Goal: Information Seeking & Learning: Learn about a topic

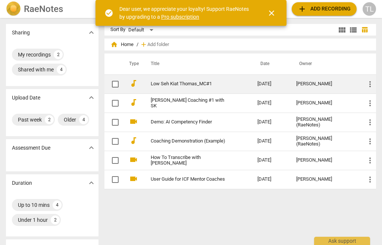
click at [215, 85] on link "Low Seh Kiat Thomas_MC#1" at bounding box center [191, 84] width 80 height 6
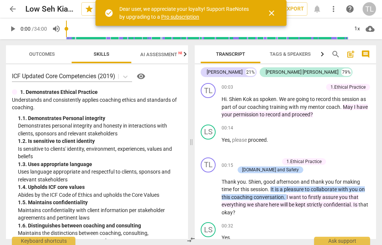
click at [265, 16] on span "close" at bounding box center [272, 13] width 18 height 9
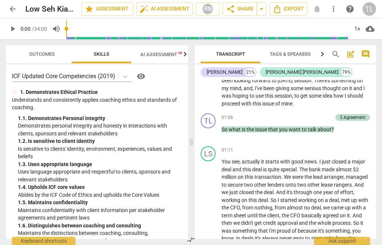
scroll to position [305, 0]
click at [284, 9] on span "Export" at bounding box center [288, 8] width 31 height 9
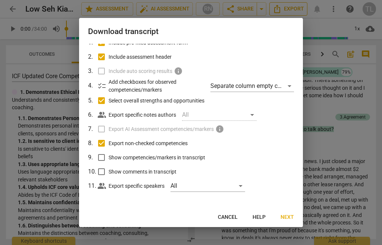
scroll to position [38, 0]
click at [288, 217] on span "Next" at bounding box center [287, 216] width 13 height 7
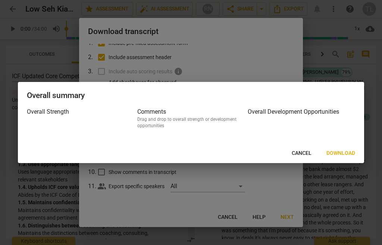
click at [342, 153] on span "Download" at bounding box center [341, 152] width 29 height 7
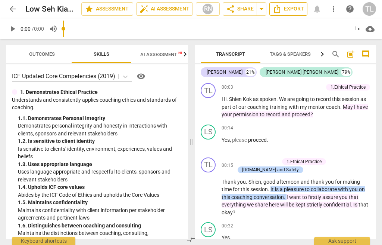
click at [282, 9] on span "Export" at bounding box center [288, 8] width 31 height 9
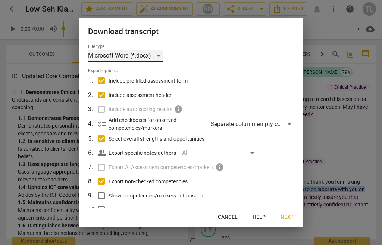
click at [143, 55] on div "Microsoft Word (*.docx)" at bounding box center [125, 56] width 75 height 12
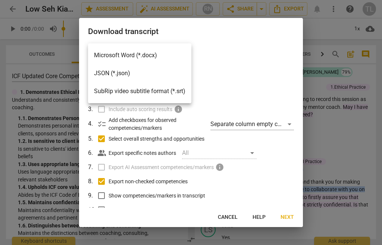
click at [156, 55] on li "Microsoft Word (*.docx)" at bounding box center [139, 55] width 103 height 18
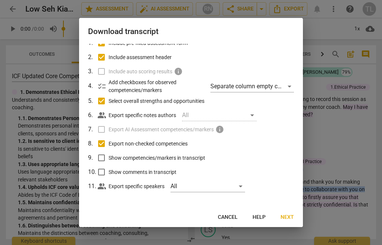
click at [289, 215] on span "Next" at bounding box center [287, 216] width 13 height 7
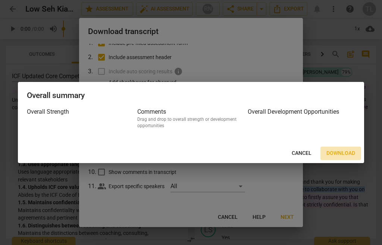
click at [341, 154] on span "Download" at bounding box center [341, 152] width 29 height 7
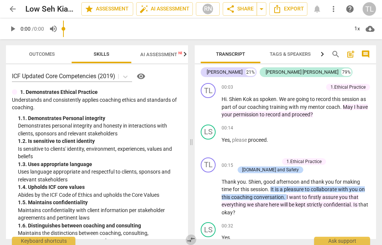
click at [193, 243] on span "compare_arrows" at bounding box center [191, 239] width 9 height 9
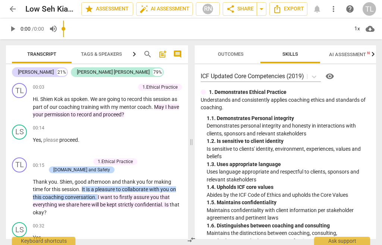
click at [336, 9] on span "more_vert" at bounding box center [333, 8] width 9 height 9
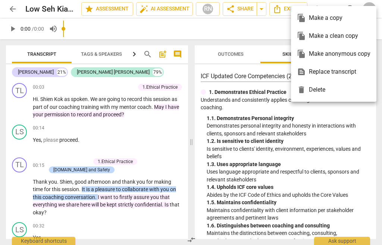
click at [332, 16] on div "file_copy Make a copy" at bounding box center [334, 18] width 74 height 18
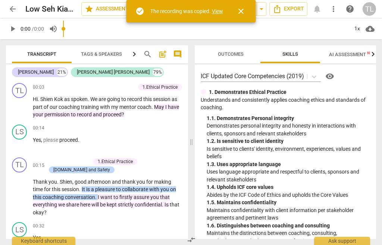
click at [245, 14] on span "close" at bounding box center [241, 11] width 9 height 9
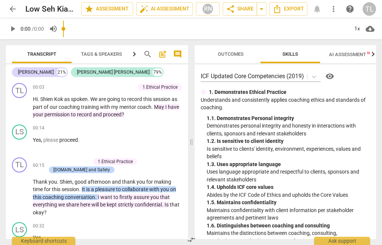
click at [334, 9] on span "more_vert" at bounding box center [333, 8] width 9 height 9
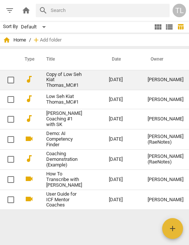
click at [13, 81] on input "checkbox" at bounding box center [11, 79] width 16 height 9
checkbox input "false"
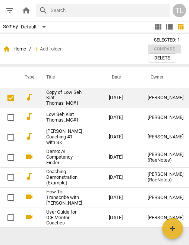
click at [10, 99] on input "checkbox" at bounding box center [11, 97] width 16 height 9
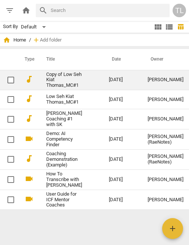
click at [170, 84] on td "[PERSON_NAME]" at bounding box center [166, 80] width 48 height 20
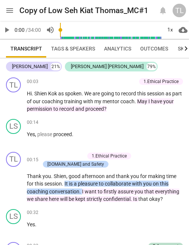
click at [9, 11] on span "menu" at bounding box center [9, 10] width 9 height 9
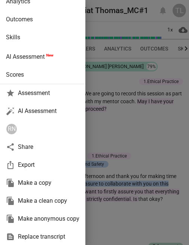
scroll to position [65, 0]
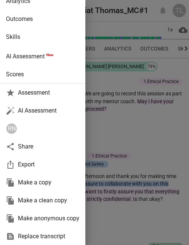
click at [30, 148] on div "share Share" at bounding box center [43, 146] width 86 height 18
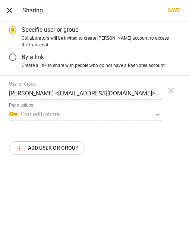
click at [177, 8] on span "Save" at bounding box center [174, 10] width 12 height 7
radio input "false"
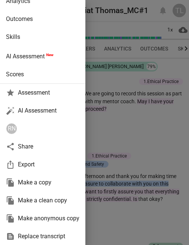
click at [136, 139] on div at bounding box center [94, 122] width 189 height 245
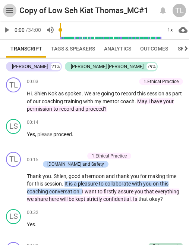
click at [11, 9] on span "menu" at bounding box center [9, 10] width 9 height 9
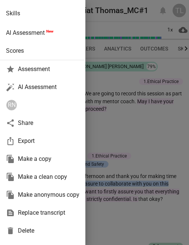
scroll to position [91, 0]
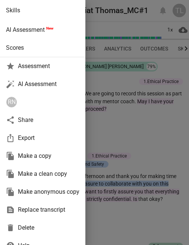
click at [27, 140] on div "Export" at bounding box center [43, 138] width 86 height 18
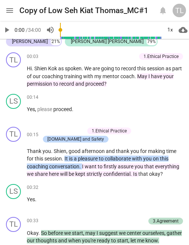
scroll to position [19, 0]
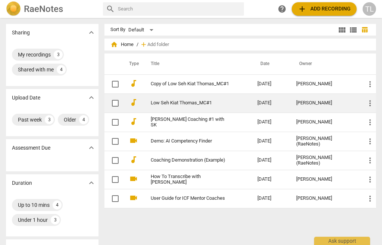
click at [331, 102] on div "[PERSON_NAME]" at bounding box center [326, 103] width 58 height 6
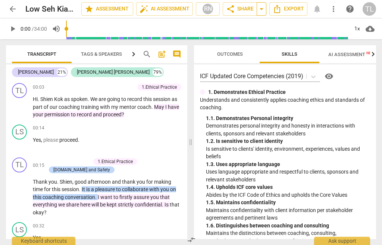
click at [265, 5] on span "arrow_drop_down" at bounding box center [261, 8] width 9 height 9
click at [290, 7] on span "Export" at bounding box center [288, 8] width 31 height 9
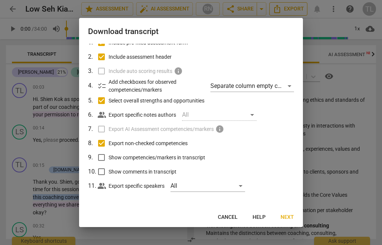
scroll to position [38, 0]
click at [329, 53] on div at bounding box center [191, 122] width 382 height 245
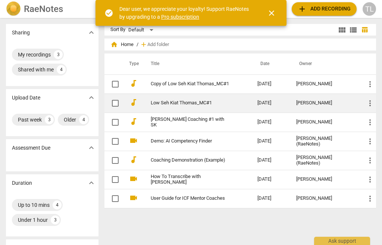
click at [197, 103] on link "Low Seh Kiat Thomas_MC#1" at bounding box center [191, 103] width 80 height 6
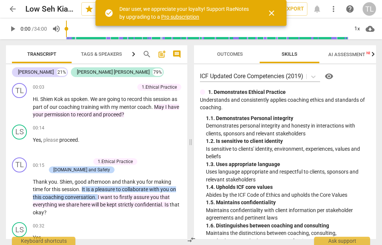
click at [276, 17] on span "close" at bounding box center [271, 13] width 9 height 9
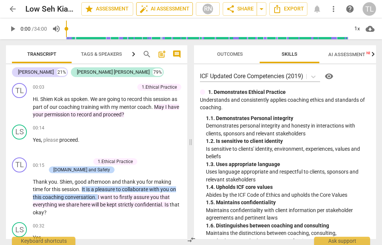
click at [176, 10] on span "auto_fix_high AI Assessment" at bounding box center [165, 8] width 50 height 9
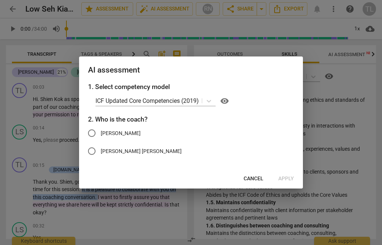
click at [94, 133] on input "[PERSON_NAME]" at bounding box center [92, 133] width 18 height 18
radio input "true"
click at [286, 181] on span "Apply" at bounding box center [287, 178] width 16 height 7
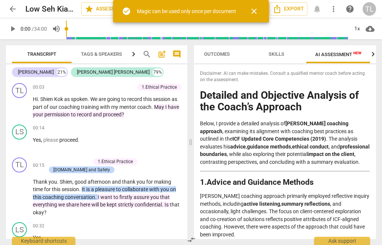
scroll to position [0, 13]
click at [258, 12] on span "close" at bounding box center [254, 11] width 9 height 9
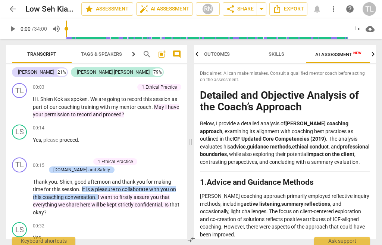
scroll to position [0, 0]
click at [111, 12] on span "star Assessment" at bounding box center [107, 8] width 45 height 9
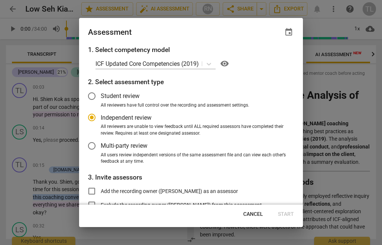
click at [255, 215] on span "Cancel" at bounding box center [253, 213] width 20 height 7
radio input "false"
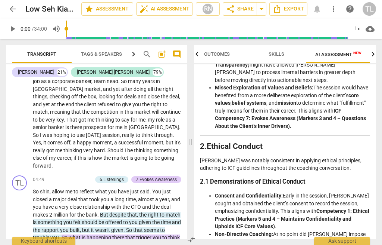
scroll to position [559, 0]
click at [333, 9] on span "more_vert" at bounding box center [333, 8] width 9 height 9
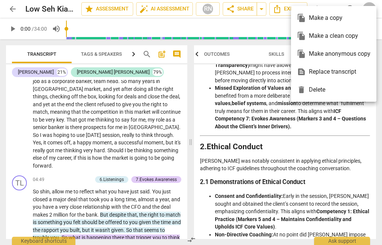
click at [347, 123] on div at bounding box center [191, 122] width 382 height 245
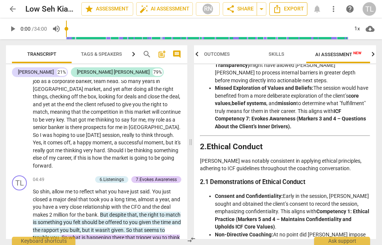
click at [282, 9] on icon "Export" at bounding box center [277, 8] width 9 height 9
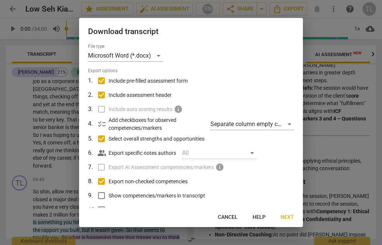
click at [292, 219] on span "Next" at bounding box center [287, 216] width 13 height 7
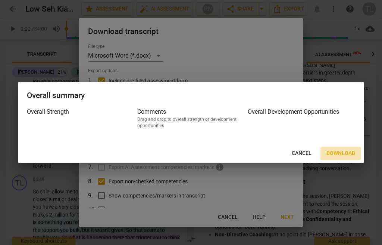
click at [345, 152] on span "Download" at bounding box center [341, 152] width 29 height 7
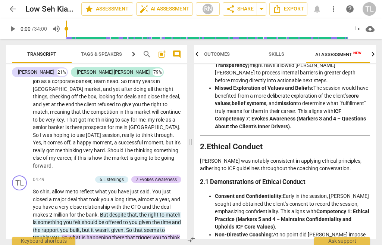
click at [370, 9] on div "TL" at bounding box center [369, 8] width 13 height 13
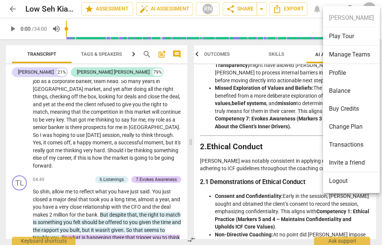
click at [361, 15] on ul "[PERSON_NAME] Play Tour Manage Teams Profile Balance Buy Credits Change Plan Tr…" at bounding box center [351, 99] width 57 height 187
click at [9, 13] on div at bounding box center [191, 122] width 382 height 245
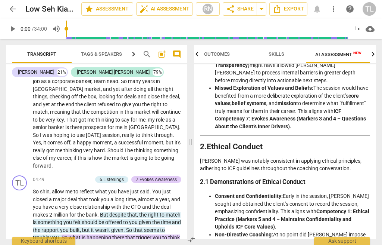
click at [371, 30] on span "cloud_download" at bounding box center [370, 28] width 9 height 9
click at [361, 30] on li "Download audio" at bounding box center [349, 29] width 55 height 18
click at [353, 9] on span "help" at bounding box center [350, 8] width 9 height 9
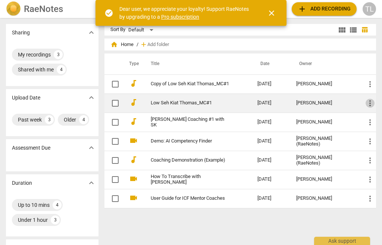
click at [372, 100] on span "more_vert" at bounding box center [370, 103] width 9 height 9
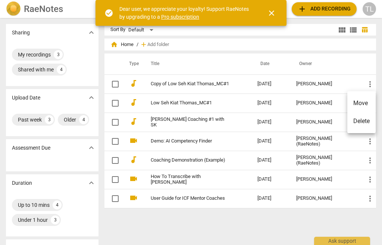
click at [322, 104] on div at bounding box center [191, 122] width 382 height 245
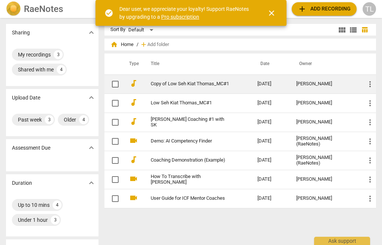
click at [137, 84] on span "audiotrack" at bounding box center [133, 83] width 9 height 9
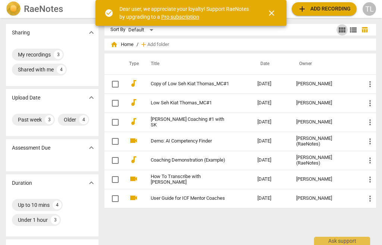
click at [342, 32] on span "view_module" at bounding box center [342, 29] width 9 height 9
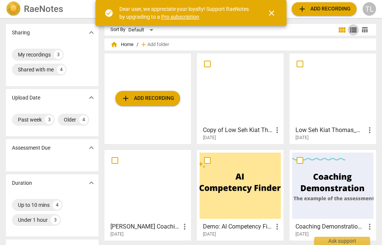
click at [353, 31] on span "view_list" at bounding box center [353, 29] width 9 height 9
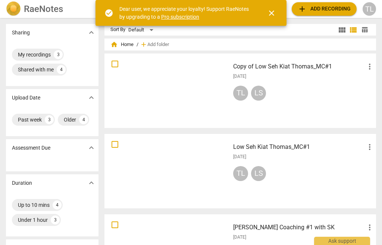
click at [366, 33] on span "table_chart" at bounding box center [364, 29] width 7 height 7
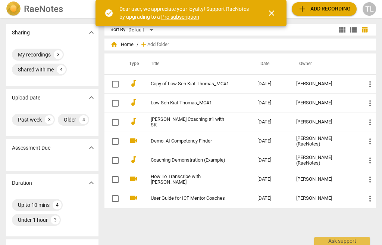
click at [271, 16] on span "close" at bounding box center [271, 13] width 9 height 9
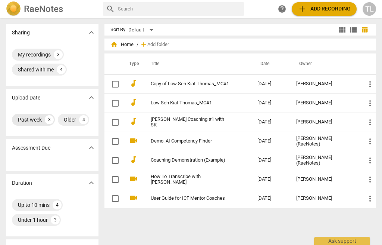
click at [37, 120] on div "Past week" at bounding box center [30, 119] width 24 height 7
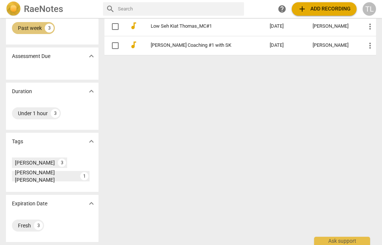
scroll to position [77, 0]
click at [46, 164] on div "Thomas Low 3" at bounding box center [39, 162] width 55 height 10
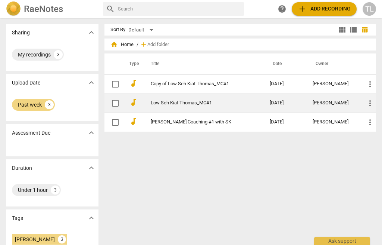
click at [217, 105] on link "Low Seh Kiat Thomas_MC#1" at bounding box center [197, 103] width 92 height 6
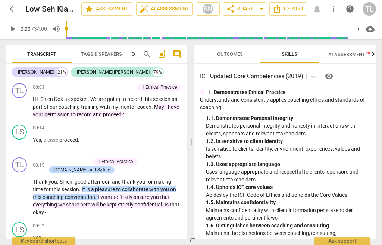
click at [132, 54] on icon "button" at bounding box center [133, 54] width 9 height 9
click at [179, 54] on span "comment" at bounding box center [177, 54] width 9 height 9
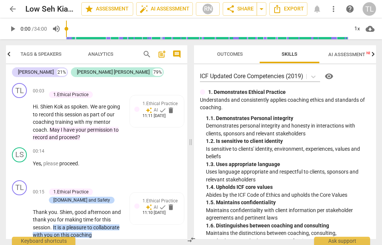
scroll to position [0, 60]
click at [180, 54] on span "comment" at bounding box center [177, 54] width 9 height 9
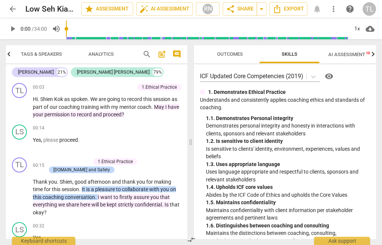
click at [162, 52] on span "post_add" at bounding box center [162, 54] width 9 height 9
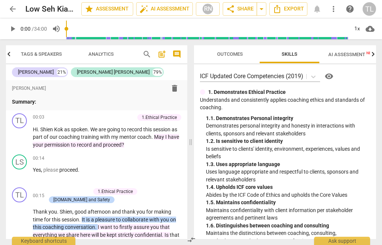
click at [159, 55] on span "post_add" at bounding box center [162, 54] width 9 height 9
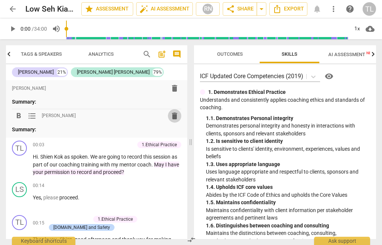
click at [176, 115] on span "delete" at bounding box center [174, 115] width 9 height 9
click at [173, 117] on span "delete" at bounding box center [174, 115] width 9 height 9
click at [176, 116] on span "delete" at bounding box center [174, 115] width 9 height 9
click at [87, 122] on div "format_bold format_list_bulleted Thomas Low delete Summary:" at bounding box center [97, 121] width 170 height 24
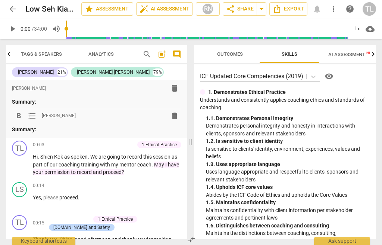
click at [174, 115] on span "delete" at bounding box center [174, 115] width 9 height 9
click at [177, 114] on span "delete" at bounding box center [174, 115] width 9 height 9
click at [177, 113] on span "delete" at bounding box center [174, 115] width 9 height 9
click at [175, 116] on span "delete" at bounding box center [174, 115] width 9 height 9
click at [174, 117] on span "delete" at bounding box center [174, 115] width 9 height 9
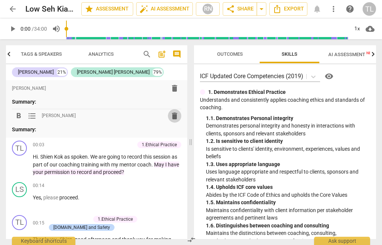
click at [176, 113] on span "delete" at bounding box center [174, 115] width 9 height 9
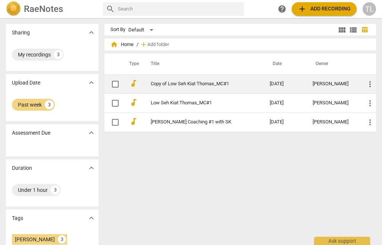
click at [221, 85] on link "Copy of Low Seh Kiat Thomas_MC#1" at bounding box center [197, 84] width 92 height 6
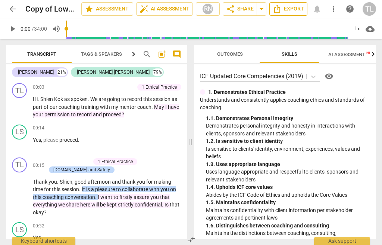
click at [295, 9] on span "Export" at bounding box center [288, 8] width 31 height 9
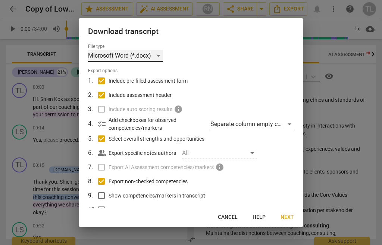
click at [156, 53] on div "Microsoft Word (*.docx)" at bounding box center [125, 56] width 75 height 12
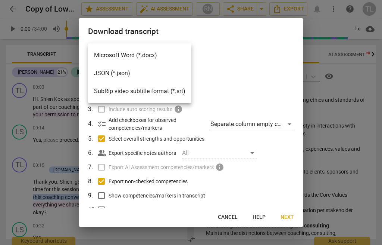
click at [146, 56] on li "Microsoft Word (*.docx)" at bounding box center [139, 55] width 103 height 18
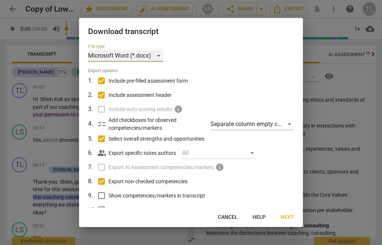
click at [150, 56] on div "Microsoft Word (*.docx)" at bounding box center [125, 56] width 75 height 12
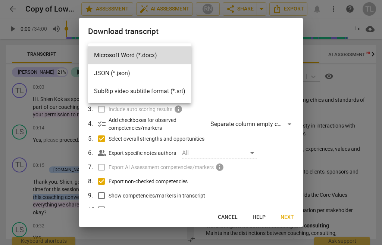
click at [123, 75] on li "JSON (*.json)" at bounding box center [139, 73] width 103 height 18
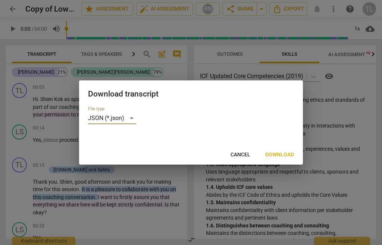
click at [281, 151] on span "Download" at bounding box center [280, 154] width 29 height 7
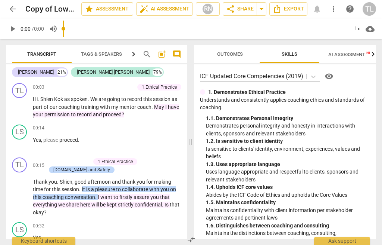
click at [333, 8] on span "more_vert" at bounding box center [333, 8] width 9 height 9
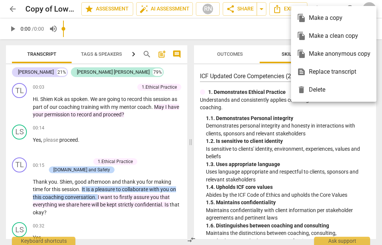
click at [264, 43] on div at bounding box center [191, 122] width 382 height 245
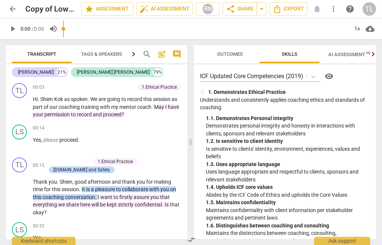
click at [333, 11] on span "more_vert" at bounding box center [333, 8] width 9 height 9
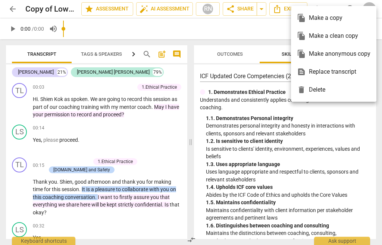
click at [250, 32] on div at bounding box center [191, 122] width 382 height 245
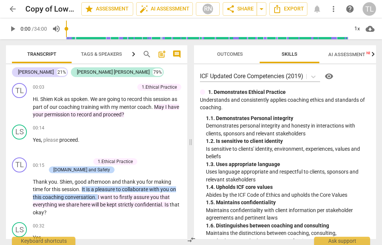
click at [163, 55] on span "post_add" at bounding box center [162, 54] width 9 height 9
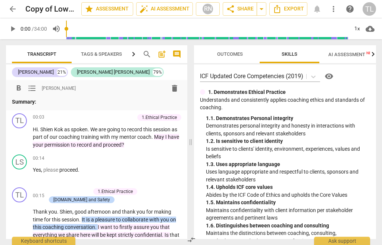
click at [173, 89] on span "delete" at bounding box center [174, 88] width 9 height 9
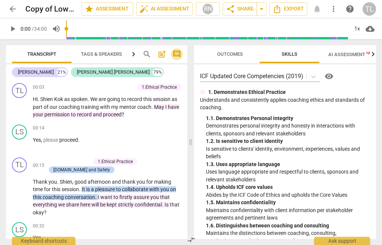
click at [177, 54] on span "comment" at bounding box center [177, 54] width 9 height 9
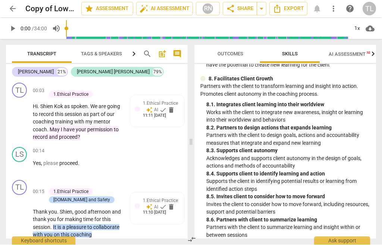
click at [349, 55] on span "AI Assessment New" at bounding box center [352, 55] width 46 height 6
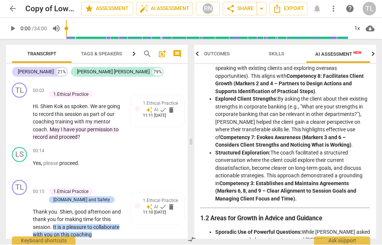
click at [346, 57] on span "AI Assessment New" at bounding box center [339, 55] width 46 height 6
click at [339, 58] on span "AI Assessment New" at bounding box center [339, 54] width 64 height 11
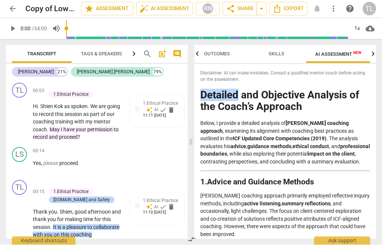
click at [261, 28] on input "range" at bounding box center [207, 29] width 283 height 24
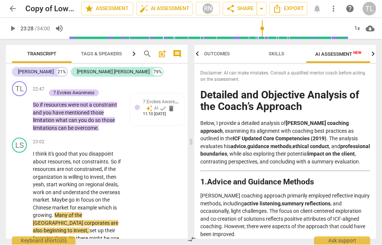
click at [71, 29] on input "range" at bounding box center [209, 29] width 280 height 24
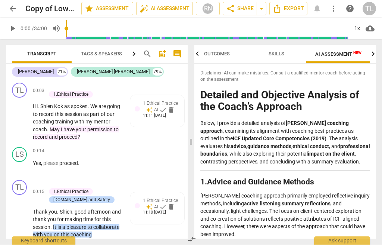
click at [14, 27] on span "play_arrow" at bounding box center [12, 28] width 9 height 9
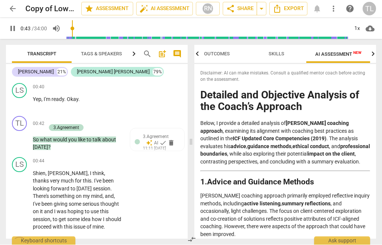
scroll to position [282, 0]
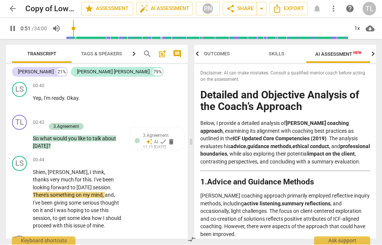
click at [14, 27] on span "pause" at bounding box center [12, 28] width 9 height 9
type input "52"
click at [69, 145] on p "So what would you like to talk about today ?" at bounding box center [77, 142] width 89 height 15
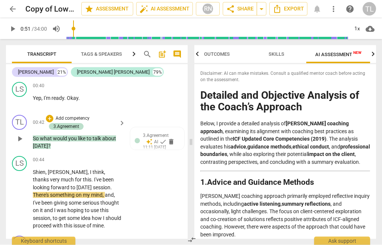
click at [74, 145] on p "So what would you like to talk about today ?" at bounding box center [77, 142] width 89 height 15
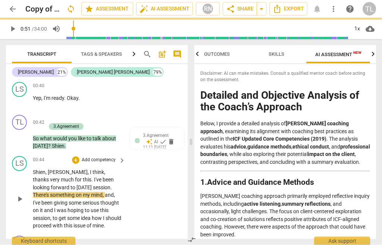
click at [52, 163] on div "00:44 + Add competency keyboard_arrow_right Shien , Thomas , I think , thanks v…" at bounding box center [79, 193] width 93 height 74
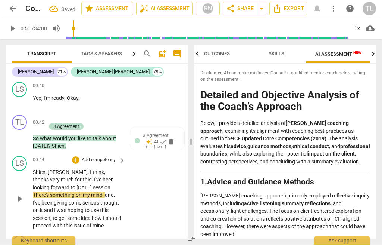
click at [49, 169] on span "[PERSON_NAME]" at bounding box center [68, 172] width 40 height 6
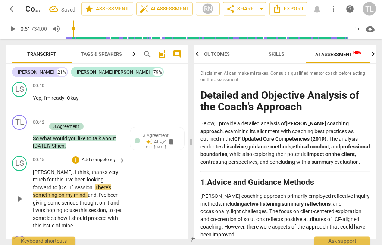
click at [19, 195] on span "play_arrow" at bounding box center [19, 199] width 9 height 9
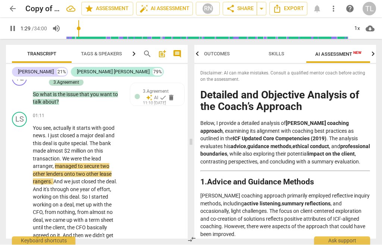
scroll to position [449, 0]
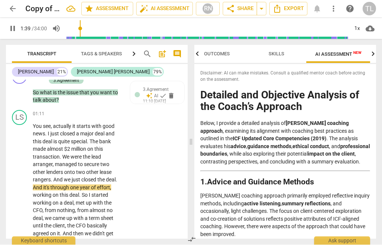
click at [14, 28] on span "pause" at bounding box center [12, 28] width 9 height 9
type input "99"
click at [51, 177] on span "." at bounding box center [52, 180] width 3 height 6
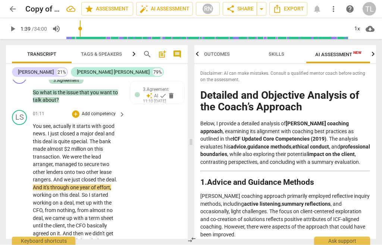
click at [51, 177] on span "." at bounding box center [52, 180] width 3 height 6
click at [14, 28] on span "play_arrow" at bounding box center [12, 28] width 9 height 9
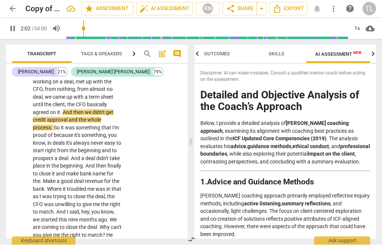
scroll to position [570, 0]
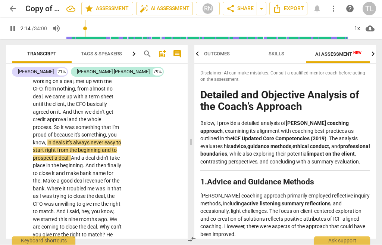
click at [83, 31] on input "range" at bounding box center [207, 29] width 283 height 24
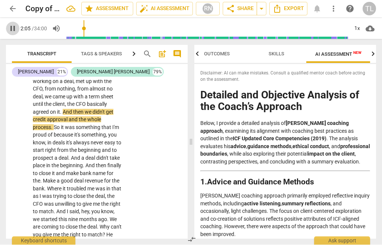
click at [10, 29] on span "pause" at bounding box center [12, 28] width 9 height 9
click at [106, 109] on span "didn't" at bounding box center [99, 112] width 13 height 6
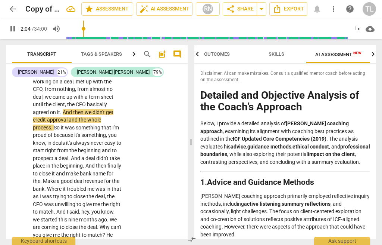
click at [104, 109] on span "didn't" at bounding box center [99, 112] width 13 height 6
click at [9, 31] on span "pause" at bounding box center [12, 28] width 9 height 9
type input "126"
click at [107, 109] on span "get" at bounding box center [109, 112] width 7 height 6
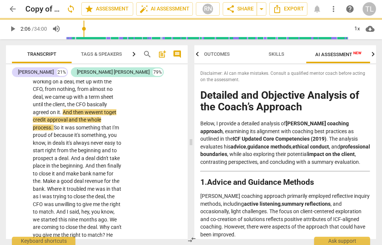
click at [13, 31] on span "play_arrow" at bounding box center [12, 28] width 9 height 9
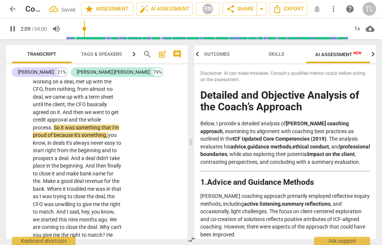
click at [87, 32] on input "range" at bounding box center [207, 29] width 283 height 24
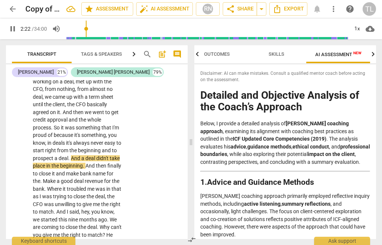
click at [16, 30] on span "pause" at bounding box center [12, 28] width 9 height 9
click at [89, 30] on input "range" at bounding box center [207, 29] width 283 height 24
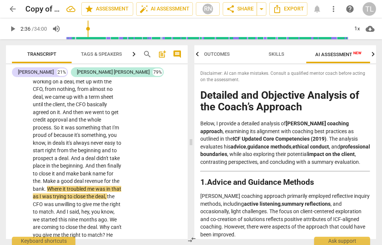
click at [78, 31] on input "range" at bounding box center [207, 29] width 283 height 24
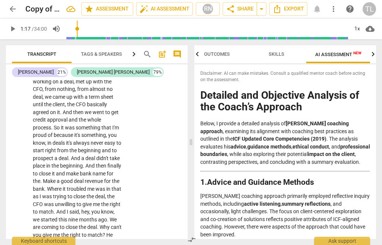
click at [13, 30] on span "play_arrow" at bounding box center [12, 28] width 9 height 9
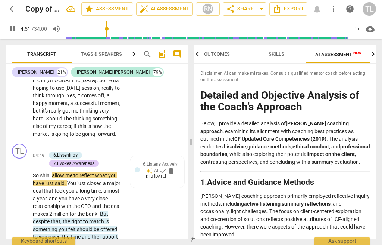
scroll to position [934, 0]
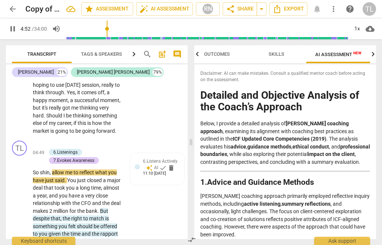
click at [10, 29] on span "pause" at bounding box center [12, 28] width 9 height 9
type input "293"
click at [48, 169] on span "shin" at bounding box center [45, 172] width 10 height 6
click at [47, 169] on span "shin" at bounding box center [45, 172] width 10 height 6
click at [149, 180] on div "TL play_arrow pause 04:49 + Add competency 6.Listenings 7.Evokes Awareness keyb…" at bounding box center [97, 204] width 182 height 134
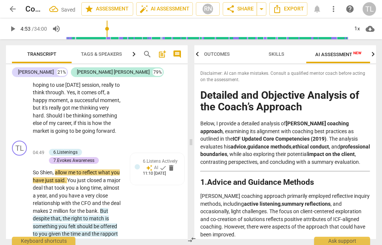
click at [9, 31] on span "play_arrow" at bounding box center [12, 28] width 9 height 9
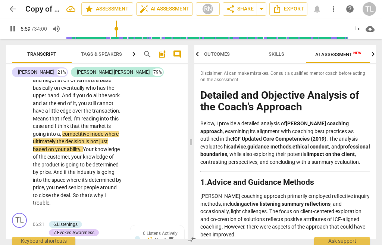
scroll to position [1153, 0]
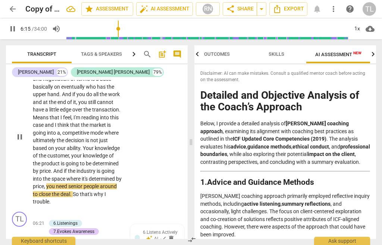
click at [20, 132] on span "pause" at bounding box center [19, 136] width 9 height 9
type input "376"
click at [46, 183] on span "," at bounding box center [45, 186] width 2 height 6
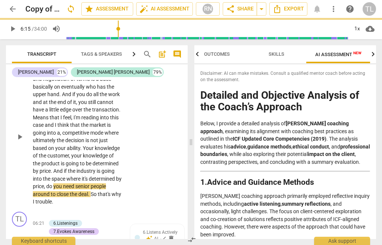
click at [149, 171] on div "LS play_arrow pause 05:22 + Add competency keyboard_arrow_right It means that t…" at bounding box center [97, 130] width 182 height 156
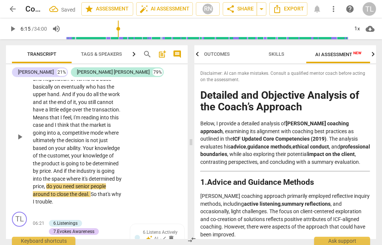
click at [21, 132] on span "play_arrow" at bounding box center [19, 136] width 9 height 9
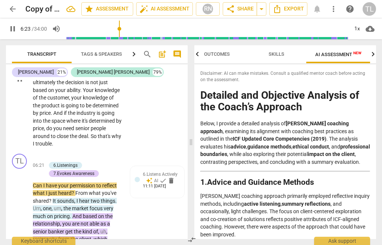
scroll to position [1219, 0]
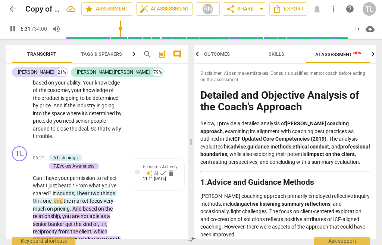
click at [17, 29] on span "pause" at bounding box center [12, 28] width 9 height 9
type input "392"
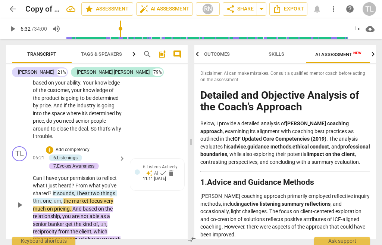
click at [44, 198] on span "one" at bounding box center [47, 201] width 9 height 6
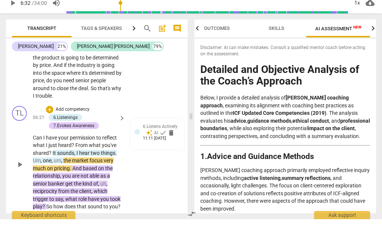
scroll to position [0, 0]
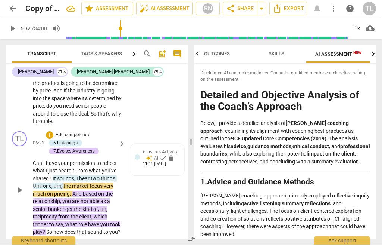
click at [41, 183] on span "," at bounding box center [42, 186] width 2 height 6
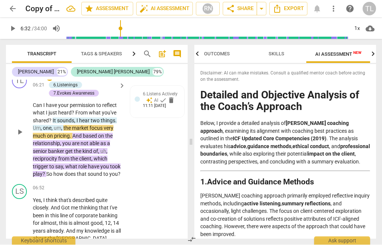
click at [44, 125] on span "one" at bounding box center [47, 128] width 9 height 6
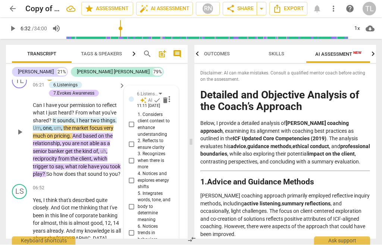
scroll to position [0, 0]
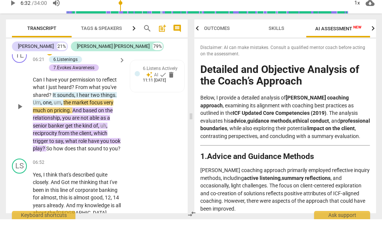
click at [42, 102] on p "Can I have your permission to reflect what I just heard ? From what you've shar…" at bounding box center [77, 140] width 89 height 77
click at [17, 126] on button "play_arrow" at bounding box center [20, 132] width 12 height 12
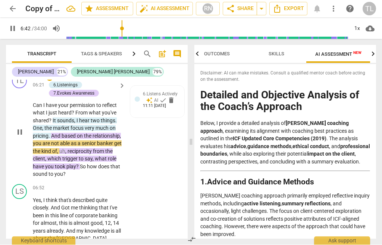
click at [19, 128] on span "pause" at bounding box center [19, 132] width 9 height 9
type input "403"
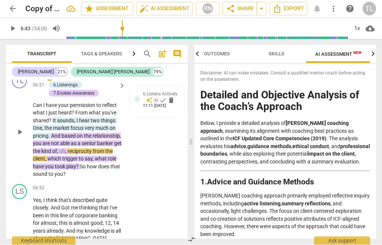
click at [76, 148] on span "reciprocity" at bounding box center [80, 151] width 25 height 6
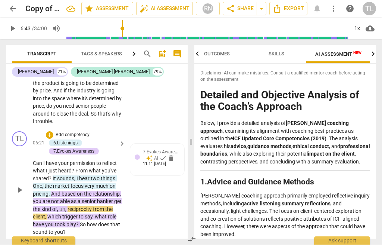
click at [77, 187] on p "Can I have your permission to reflect what I just heard ? From what you've shar…" at bounding box center [77, 197] width 89 height 77
click at [77, 206] on span "reciprocity" at bounding box center [80, 209] width 25 height 6
click at [77, 188] on p "Can I have your permission to reflect what I just heard ? From what you've shar…" at bounding box center [77, 197] width 89 height 77
click at [76, 206] on span "reciprocity" at bounding box center [80, 209] width 25 height 6
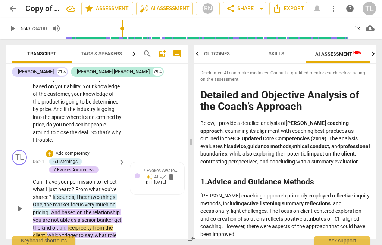
click at [81, 225] on span "reciprocity" at bounding box center [80, 228] width 25 height 6
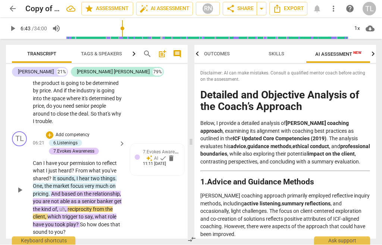
click at [77, 206] on span "reciprocity" at bounding box center [80, 209] width 25 height 6
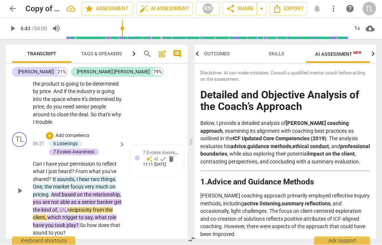
scroll to position [1232, 0]
click at [65, 207] on span "uh" at bounding box center [62, 210] width 6 height 6
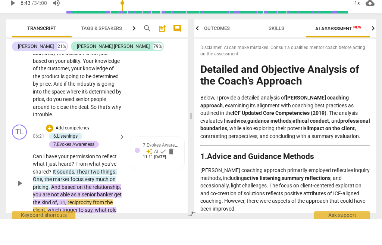
scroll to position [0, 0]
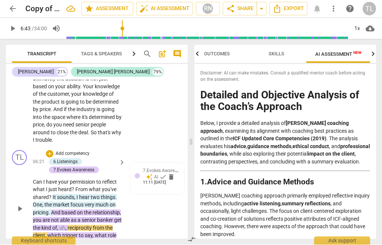
click at [97, 202] on span "much" at bounding box center [103, 205] width 14 height 6
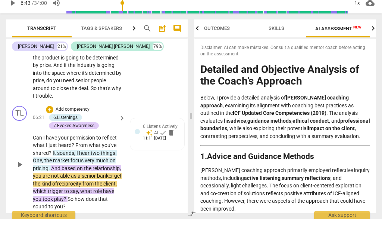
click at [138, 185] on div "TL play_arrow pause 06:21 + Add competency 6.Listenings 7.Evokes Awareness keyb…" at bounding box center [97, 183] width 182 height 111
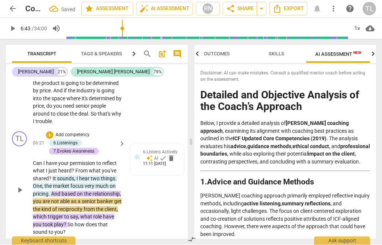
click at [21, 186] on span "play_arrow" at bounding box center [19, 190] width 9 height 9
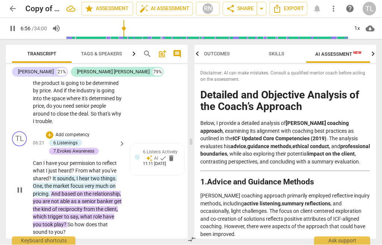
click at [69, 207] on p "Can I have your permission to reflect what I just heard ? From what you've shar…" at bounding box center [77, 197] width 89 height 77
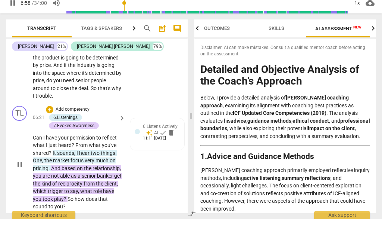
click at [19, 186] on span "pause" at bounding box center [19, 190] width 9 height 9
type input "419"
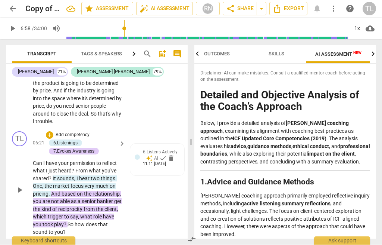
click at [64, 221] on span "play" at bounding box center [59, 224] width 10 height 6
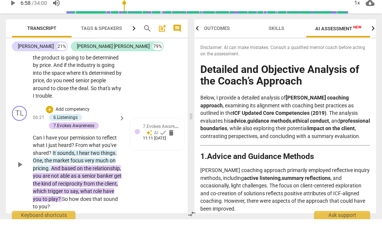
click at [83, 183] on p "Can I have your permission to reflect what I just heard ? From what you've shar…" at bounding box center [77, 197] width 89 height 77
click at [21, 186] on span "play_arrow" at bounding box center [19, 190] width 9 height 9
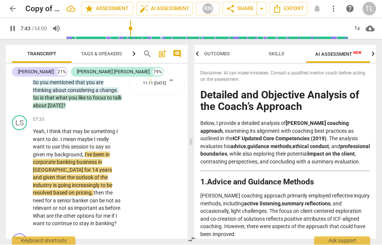
scroll to position [1512, 0]
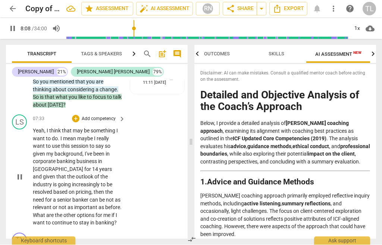
click at [17, 173] on span "pause" at bounding box center [19, 177] width 9 height 9
click at [21, 173] on span "play_arrow" at bounding box center [19, 177] width 9 height 9
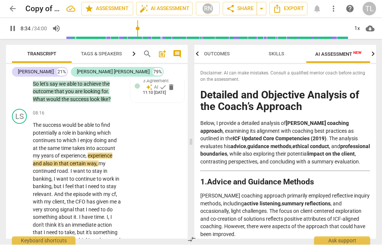
scroll to position [1684, 0]
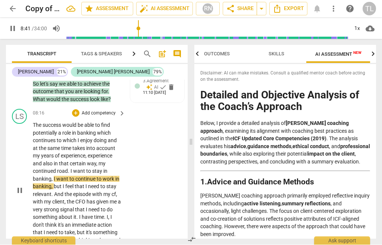
click at [19, 186] on span "pause" at bounding box center [19, 190] width 9 height 9
type input "522"
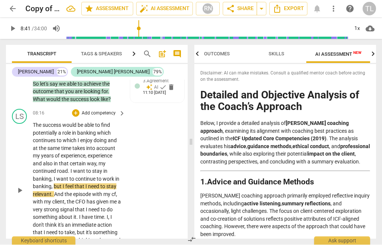
click at [34, 127] on p "The success would be able to find potentially a role in banking which continues…" at bounding box center [77, 190] width 89 height 138
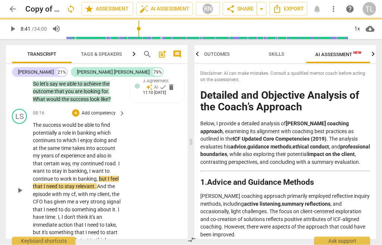
click at [111, 161] on span "road" at bounding box center [110, 164] width 11 height 6
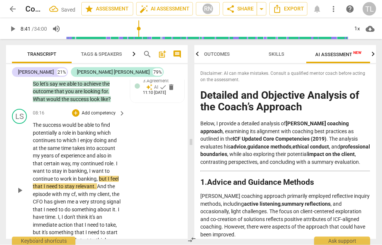
click at [17, 186] on span "play_arrow" at bounding box center [19, 190] width 9 height 9
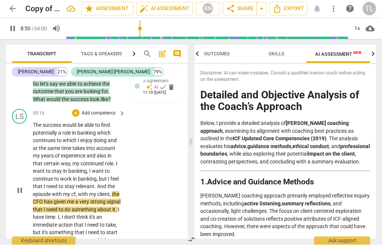
click at [18, 186] on span "pause" at bounding box center [19, 190] width 9 height 9
click at [19, 186] on span "play_arrow" at bounding box center [19, 190] width 9 height 9
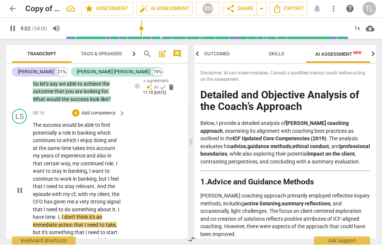
click at [19, 186] on span "pause" at bounding box center [19, 190] width 9 height 9
type input "543"
click at [62, 214] on span "I" at bounding box center [63, 217] width 3 height 6
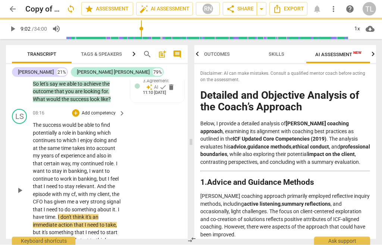
click at [18, 186] on span "play_arrow" at bounding box center [19, 190] width 9 height 9
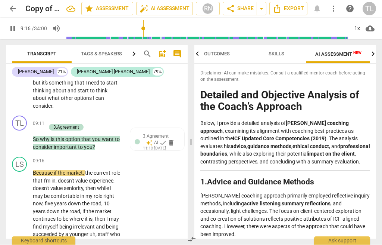
scroll to position [1838, 0]
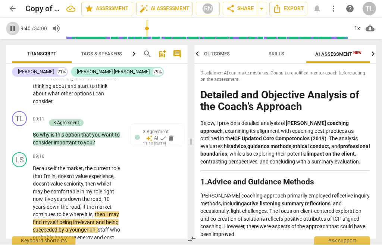
click at [11, 28] on span "pause" at bounding box center [12, 28] width 9 height 9
type input "581"
click at [54, 195] on p "Because if the market , the current role that I'm in , doesn't value experience…" at bounding box center [77, 207] width 89 height 84
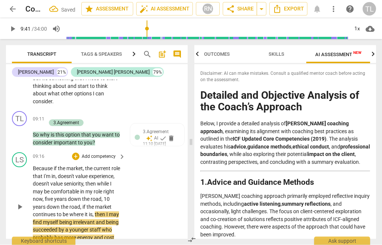
click at [20, 202] on span "play_arrow" at bounding box center [19, 206] width 9 height 9
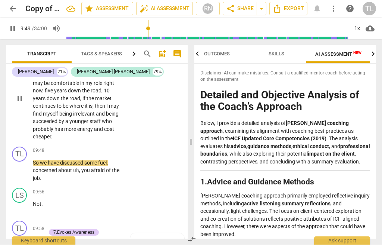
scroll to position [1946, 0]
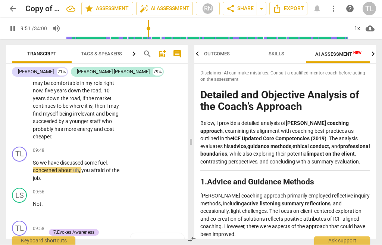
click at [9, 28] on span "pause" at bounding box center [12, 28] width 9 height 9
type input "592"
click at [121, 159] on p "So we have discussed some fuel , concerned about uh , you afraid of the job ." at bounding box center [77, 170] width 89 height 23
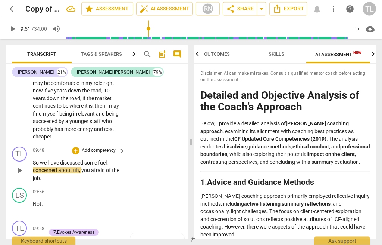
click at [132, 144] on div "TL play_arrow pause 09:48 + Add competency keyboard_arrow_right So we have disc…" at bounding box center [97, 164] width 182 height 41
click at [121, 159] on p "So we have discussed some fuel , concerned about uh , you afraid of the job ." at bounding box center [77, 170] width 89 height 23
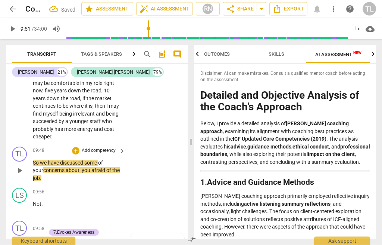
click at [19, 166] on span "play_arrow" at bounding box center [19, 170] width 9 height 9
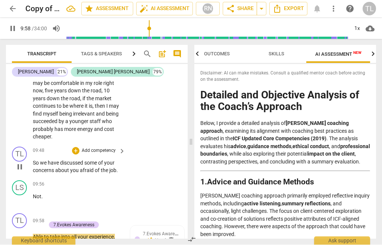
click at [22, 162] on span "pause" at bounding box center [19, 166] width 9 height 9
click at [22, 162] on span "play_arrow" at bounding box center [19, 166] width 9 height 9
click at [21, 162] on span "pause" at bounding box center [19, 166] width 9 height 9
type input "598"
click at [127, 144] on div "TL play_arrow pause 09:48 + Add competency keyboard_arrow_right So we have disc…" at bounding box center [97, 161] width 182 height 34
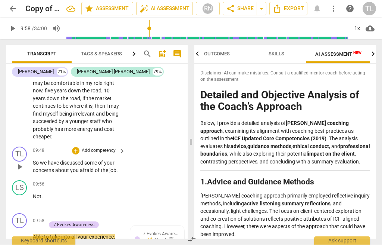
click at [130, 144] on div "TL play_arrow pause 09:48 + Add competency keyboard_arrow_right So we have disc…" at bounding box center [97, 161] width 182 height 34
click at [120, 159] on p "So we have discussed some of your concerns about you afraid of the job ." at bounding box center [77, 166] width 89 height 15
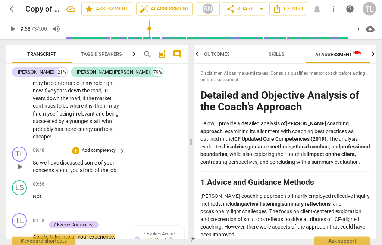
click at [116, 167] on span "job" at bounding box center [112, 170] width 7 height 6
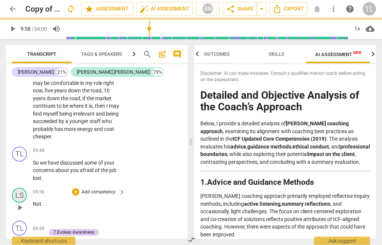
click at [24, 188] on div "LS" at bounding box center [19, 195] width 15 height 15
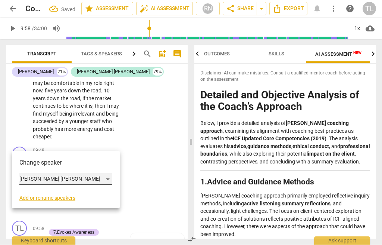
click at [71, 179] on div "[PERSON_NAME] [PERSON_NAME]" at bounding box center [65, 179] width 93 height 12
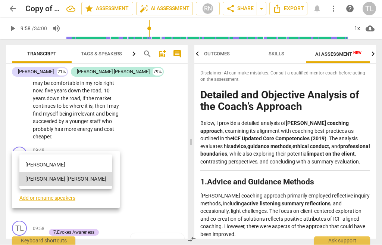
click at [57, 163] on li "[PERSON_NAME]" at bounding box center [65, 165] width 93 height 14
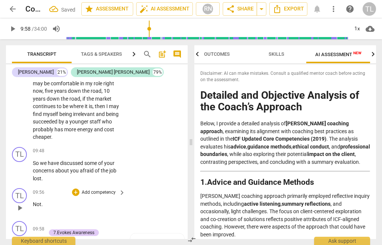
click at [61, 200] on p "Not ." at bounding box center [77, 204] width 89 height 8
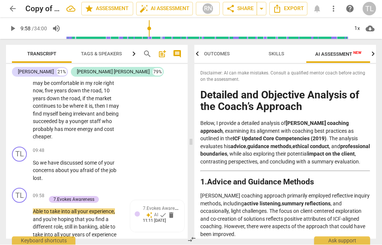
click at [13, 25] on span "play_arrow" at bounding box center [12, 28] width 9 height 9
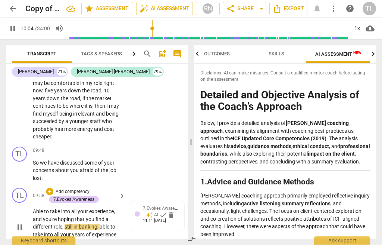
click at [20, 223] on span "pause" at bounding box center [19, 227] width 9 height 9
type input "605"
click at [36, 208] on span "Able" at bounding box center [38, 211] width 11 height 6
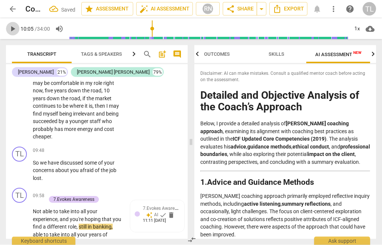
click at [14, 25] on span "play_arrow" at bounding box center [12, 28] width 9 height 9
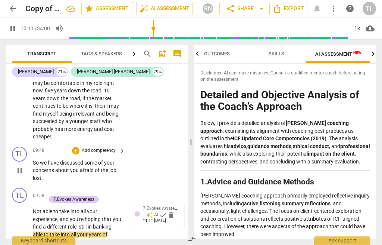
click at [20, 166] on span "pause" at bounding box center [19, 170] width 9 height 9
click at [19, 166] on span "play_arrow" at bounding box center [19, 170] width 9 height 9
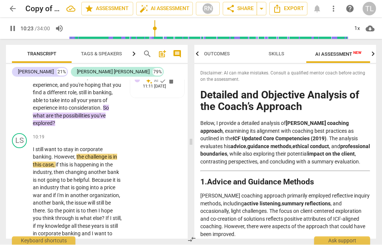
scroll to position [2082, 0]
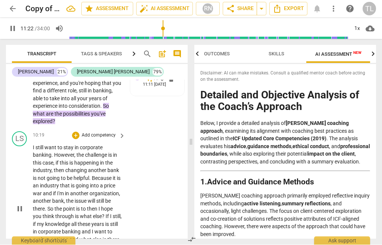
click at [22, 204] on span "pause" at bounding box center [19, 208] width 9 height 9
type input "683"
click at [96, 244] on span "goal" at bounding box center [90, 247] width 11 height 6
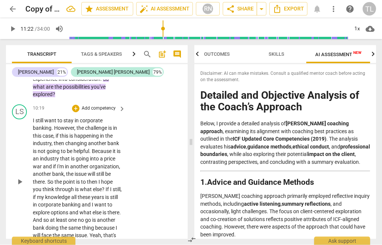
scroll to position [2113, 0]
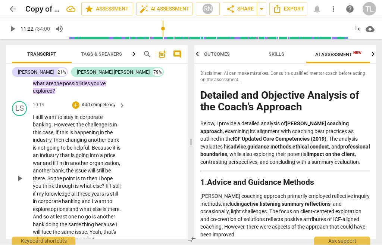
click at [21, 174] on span "play_arrow" at bounding box center [19, 178] width 9 height 9
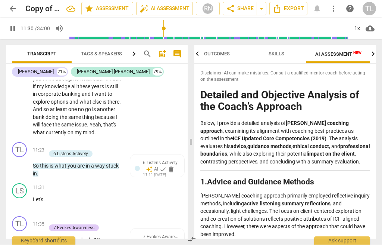
scroll to position [2219, 0]
type input "699"
click at [33, 237] on span "Put" at bounding box center [37, 240] width 9 height 6
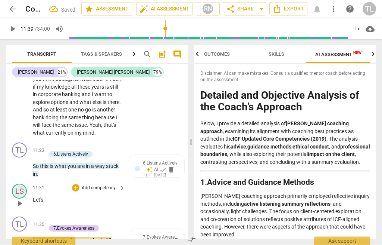
click at [22, 184] on div "LS" at bounding box center [19, 191] width 15 height 15
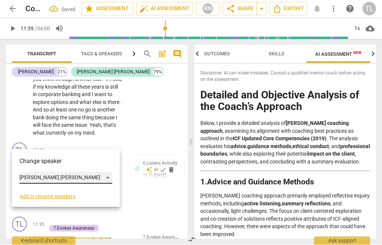
click at [72, 179] on div "[PERSON_NAME] [PERSON_NAME]" at bounding box center [65, 178] width 93 height 12
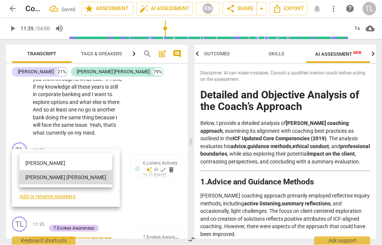
click at [60, 160] on li "[PERSON_NAME]" at bounding box center [65, 163] width 93 height 14
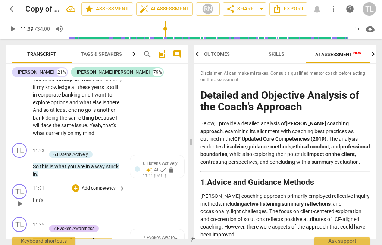
click at [66, 196] on p "Let's ." at bounding box center [77, 200] width 89 height 8
click at [75, 196] on p "Let's ." at bounding box center [77, 200] width 89 height 8
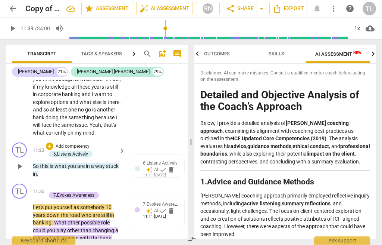
click at [21, 162] on span "play_arrow" at bounding box center [19, 166] width 9 height 9
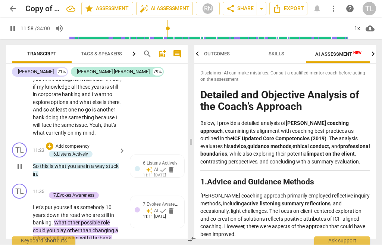
click at [23, 162] on span "pause" at bounding box center [19, 166] width 9 height 9
type input "719"
click at [71, 204] on p "Let’s put yourself as somebody 10 years down the road who are still in banking …" at bounding box center [77, 227] width 89 height 46
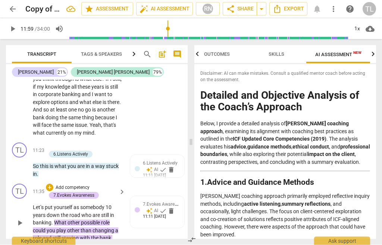
click at [68, 204] on p "Let’s put yourself as somebody 10 years down the road who are still in banking …" at bounding box center [77, 227] width 89 height 46
click at [17, 218] on span "play_arrow" at bounding box center [19, 222] width 9 height 9
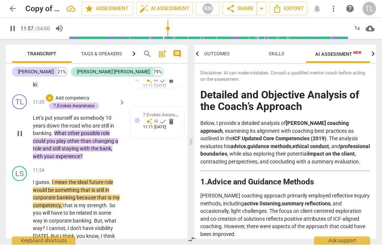
scroll to position [2309, 0]
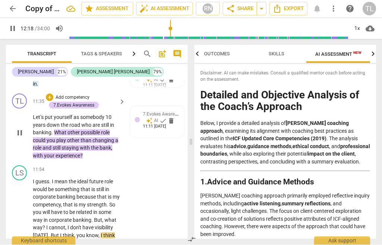
click at [23, 128] on span "pause" at bounding box center [19, 132] width 9 height 9
type input "739"
click at [43, 209] on span "will" at bounding box center [47, 212] width 9 height 6
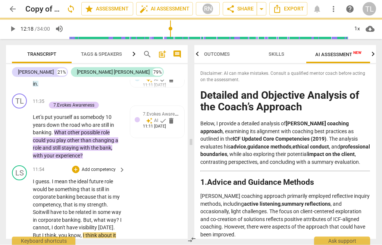
click at [21, 239] on span "play_arrow" at bounding box center [19, 243] width 9 height 9
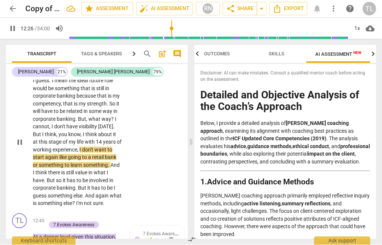
scroll to position [2410, 0]
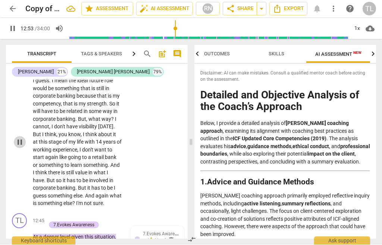
click at [21, 138] on span "pause" at bounding box center [19, 142] width 9 height 9
type input "774"
click at [107, 233] on p "At a deeper level given this situation , how are you feeling ? Feeling ?" at bounding box center [77, 240] width 89 height 15
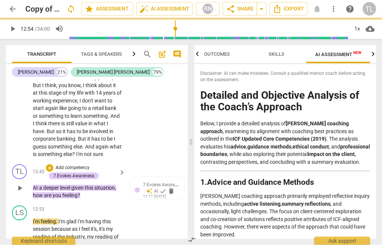
scroll to position [2460, 0]
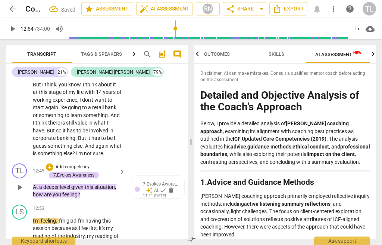
click at [21, 183] on span "play_arrow" at bounding box center [19, 187] width 9 height 9
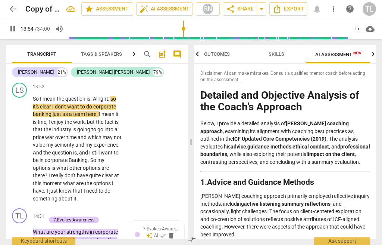
scroll to position [2757, 0]
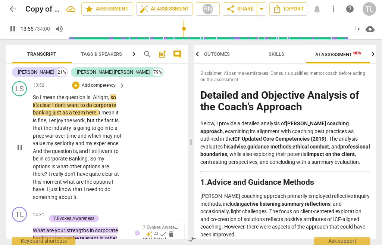
click at [23, 141] on button "pause" at bounding box center [20, 147] width 12 height 12
type input "836"
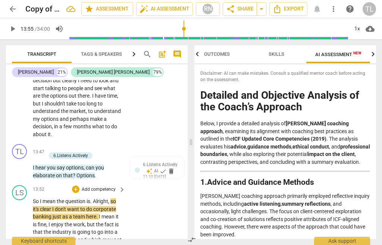
scroll to position [2653, 0]
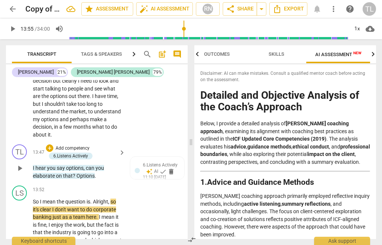
click at [107, 164] on p "I hear you say options , can you elaborate on that ? Options ." at bounding box center [77, 171] width 89 height 15
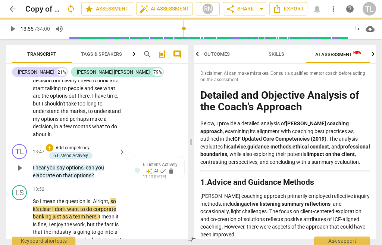
click at [21, 164] on span "play_arrow" at bounding box center [19, 168] width 9 height 9
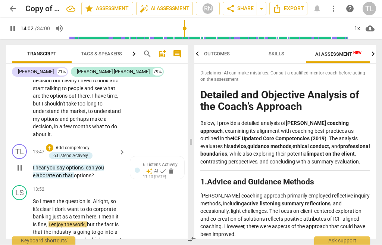
click at [19, 164] on span "pause" at bounding box center [19, 168] width 9 height 9
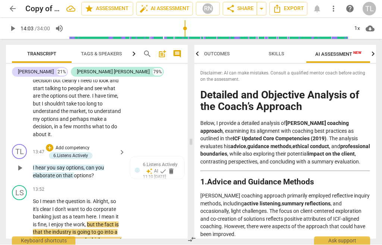
type input "843"
click at [94, 214] on span "here" at bounding box center [91, 217] width 10 height 6
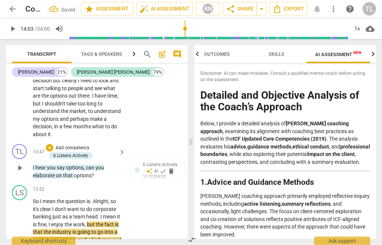
click at [22, 164] on span "play_arrow" at bounding box center [19, 168] width 9 height 9
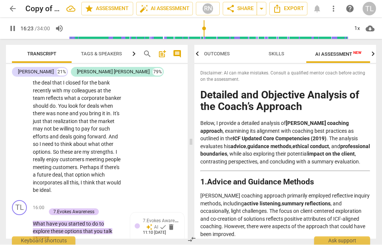
scroll to position [3216, 0]
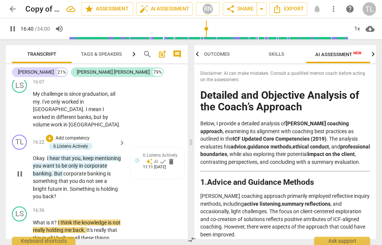
click at [19, 169] on span "pause" at bounding box center [19, 173] width 9 height 9
type input "1001"
click at [71, 154] on p "Okay . I hear that you , keep mentioning you want to be only in corporate banki…" at bounding box center [77, 177] width 89 height 46
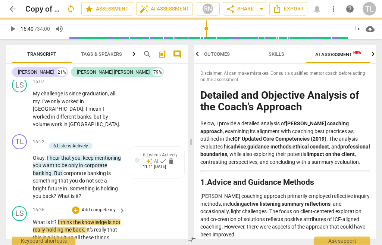
click at [58, 219] on span "?" at bounding box center [56, 222] width 4 height 6
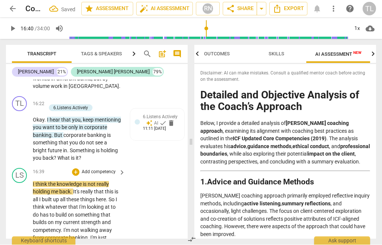
scroll to position [3254, 0]
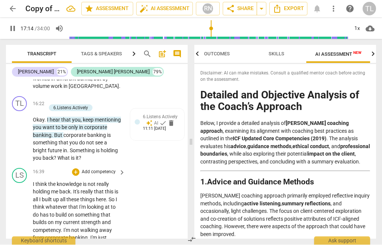
type input "1035"
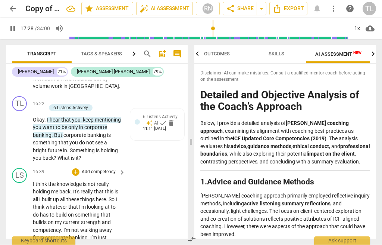
type input "1049"
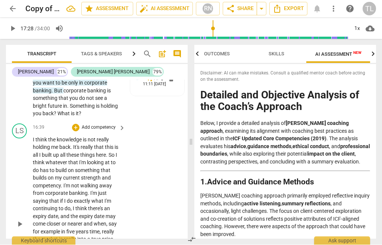
scroll to position [3300, 0]
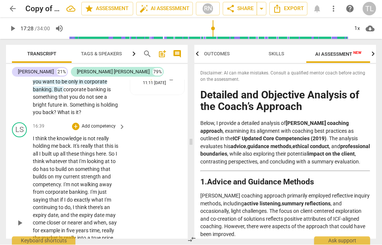
click at [50, 170] on p "I think the knowledge is not really holding me back . It's really that this is …" at bounding box center [77, 223] width 89 height 176
click at [54, 243] on span "Really" at bounding box center [59, 246] width 13 height 6
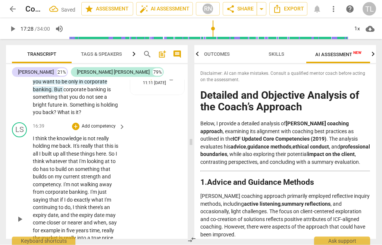
click at [20, 215] on span "play_arrow" at bounding box center [19, 219] width 9 height 9
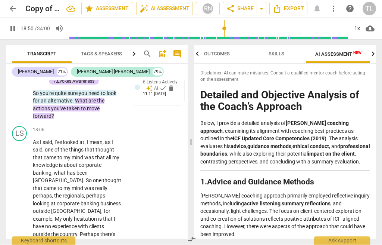
scroll to position [3554, 0]
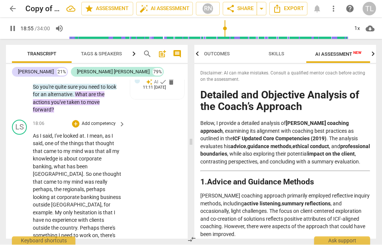
type input "1135"
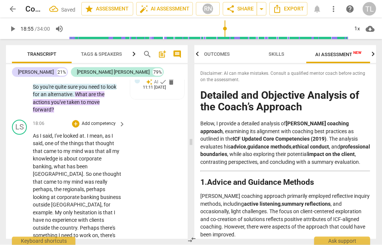
click at [152, 174] on div "LS play_arrow pause 18:06 + Add competency keyboard_arrow_right As I said , I'v…" at bounding box center [97, 245] width 182 height 256
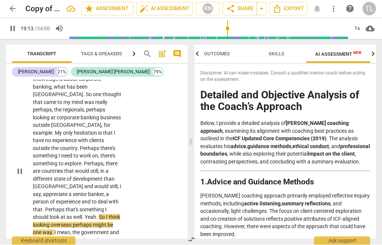
scroll to position [3634, 0]
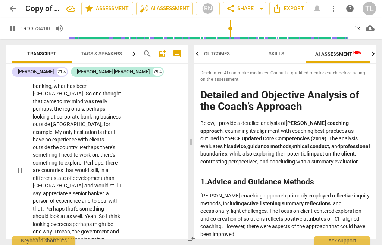
click at [47, 229] on span "way" at bounding box center [47, 232] width 9 height 6
click at [16, 125] on div "play_arrow pause" at bounding box center [23, 171] width 19 height 233
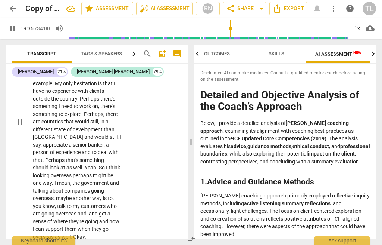
scroll to position [3683, 0]
click at [12, 27] on span "pause" at bounding box center [12, 28] width 9 height 9
type input "1178"
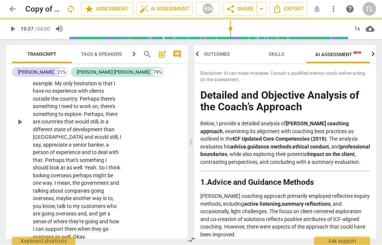
click at [95, 134] on p "As I said , I've looked at . I mean , as I said , one of the things that though…" at bounding box center [77, 122] width 89 height 238
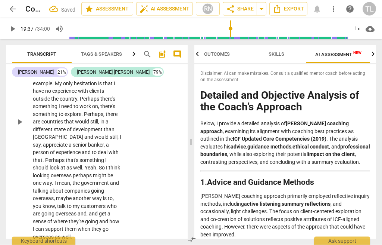
click at [19, 110] on div "play_arrow pause" at bounding box center [23, 122] width 19 height 233
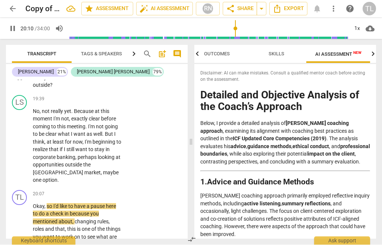
scroll to position [3875, 0]
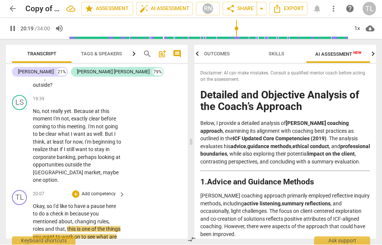
type input "1220"
click at [110, 218] on span "," at bounding box center [109, 221] width 1 height 6
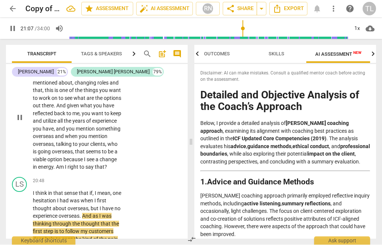
scroll to position [4017, 0]
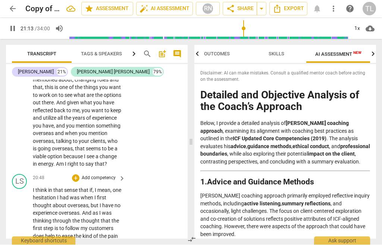
type input "1274"
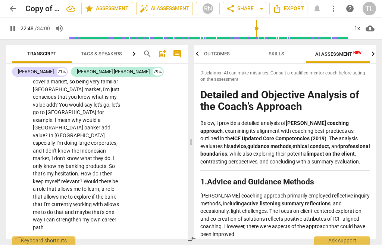
scroll to position [4349, 0]
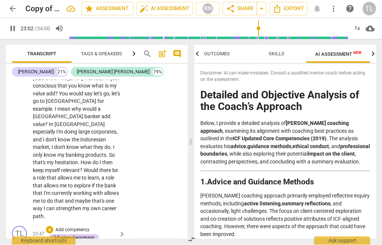
type input "1383"
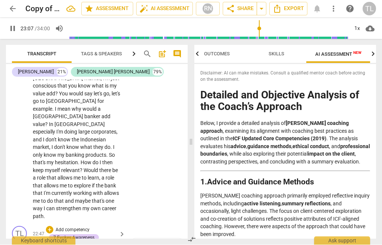
type input "1388"
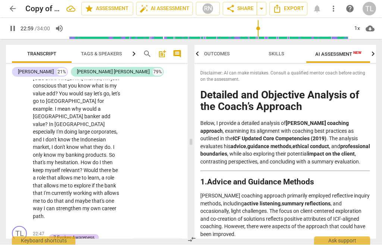
click at [14, 30] on span "pause" at bounding box center [12, 28] width 9 height 9
type input "1379"
